Goal: Navigation & Orientation: Find specific page/section

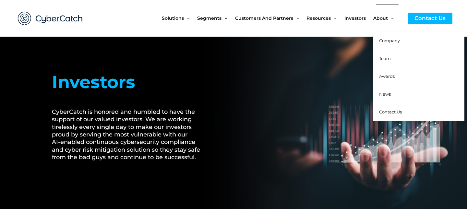
click at [386, 36] on link "Company" at bounding box center [418, 41] width 91 height 18
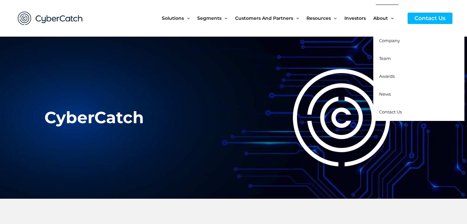
click at [381, 56] on span "Team" at bounding box center [385, 58] width 12 height 5
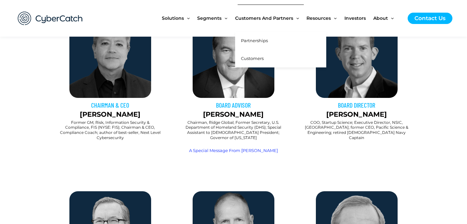
scroll to position [273, 0]
